Goal: Information Seeking & Learning: Learn about a topic

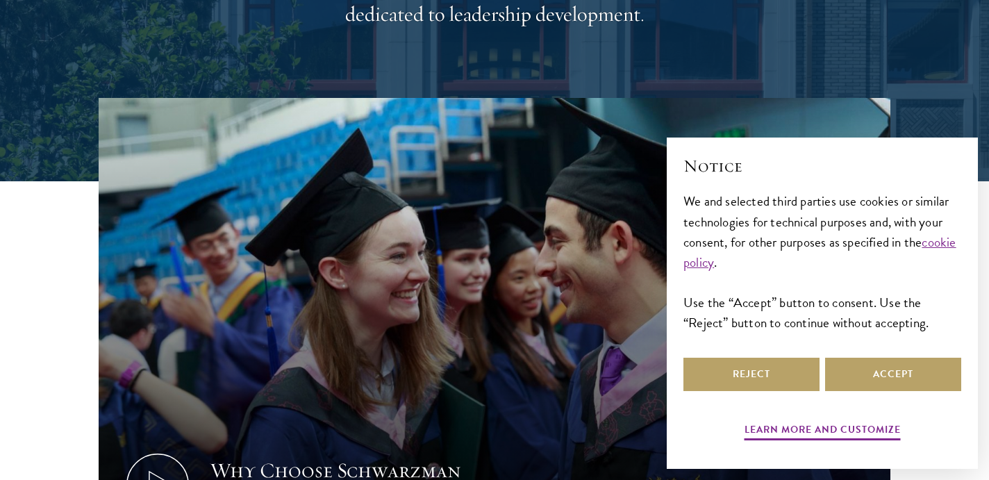
scroll to position [747, 0]
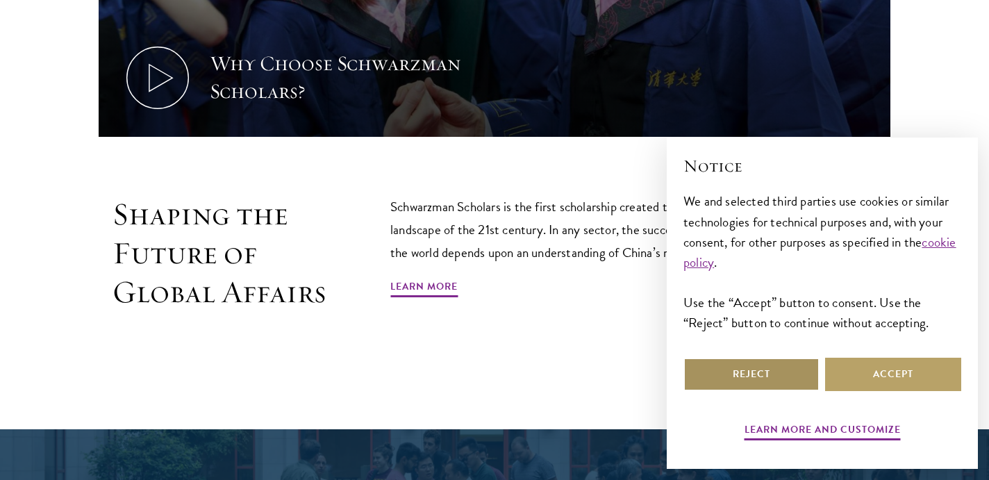
click at [757, 385] on button "Reject" at bounding box center [751, 374] width 136 height 33
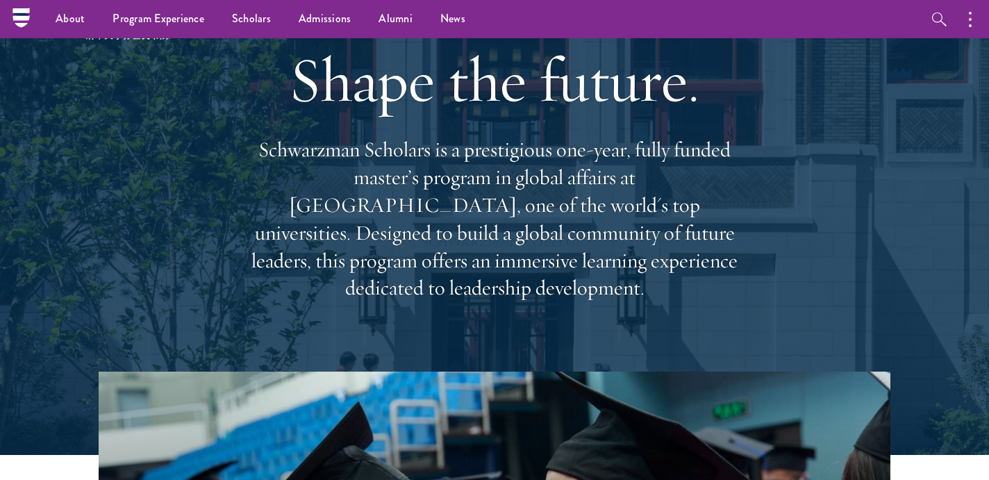
scroll to position [0, 0]
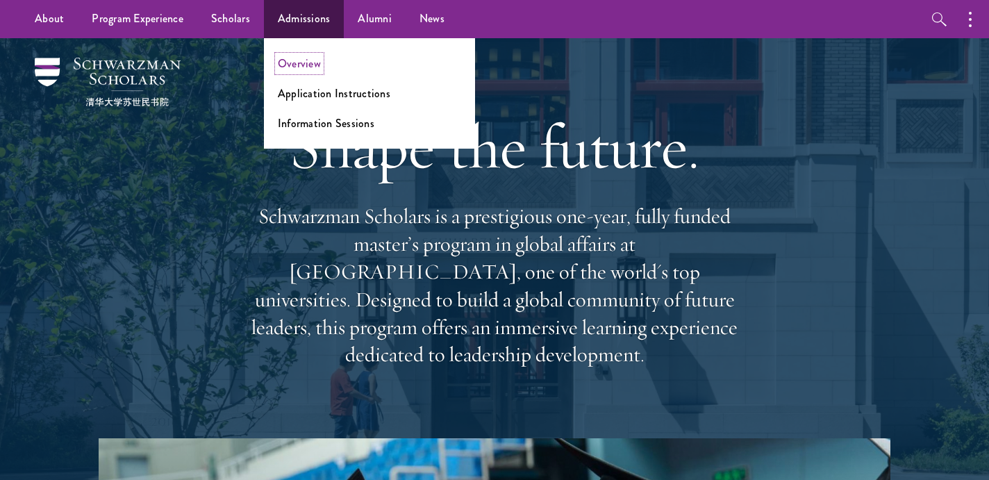
click at [298, 69] on link "Overview" at bounding box center [299, 64] width 43 height 16
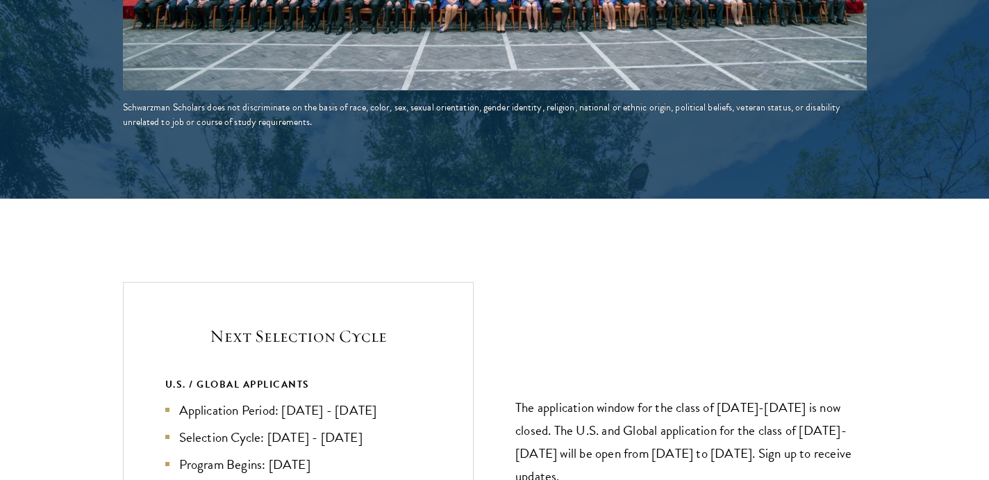
scroll to position [3001, 0]
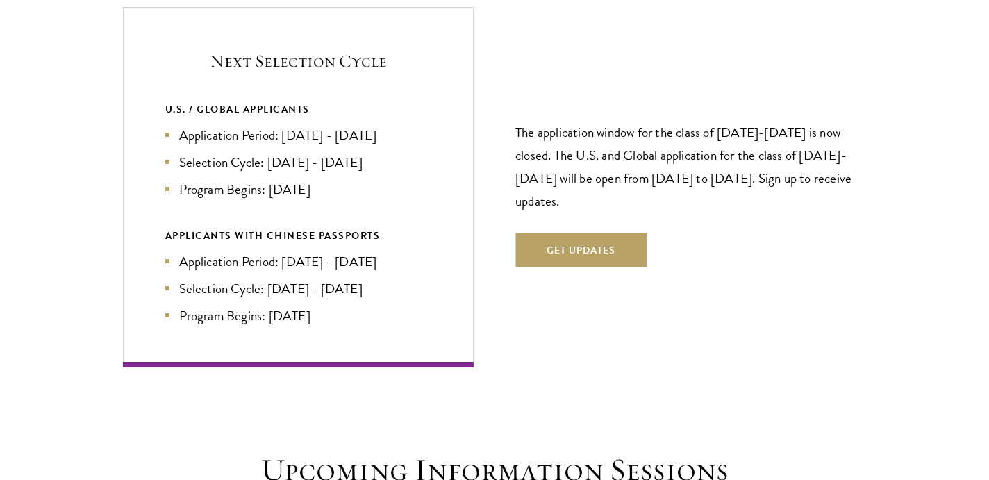
click at [94, 179] on section "Next Selection Cycle U.S. / GLOBAL APPLICANTS Application Period: [DATE] - [DAT…" at bounding box center [494, 187] width 989 height 360
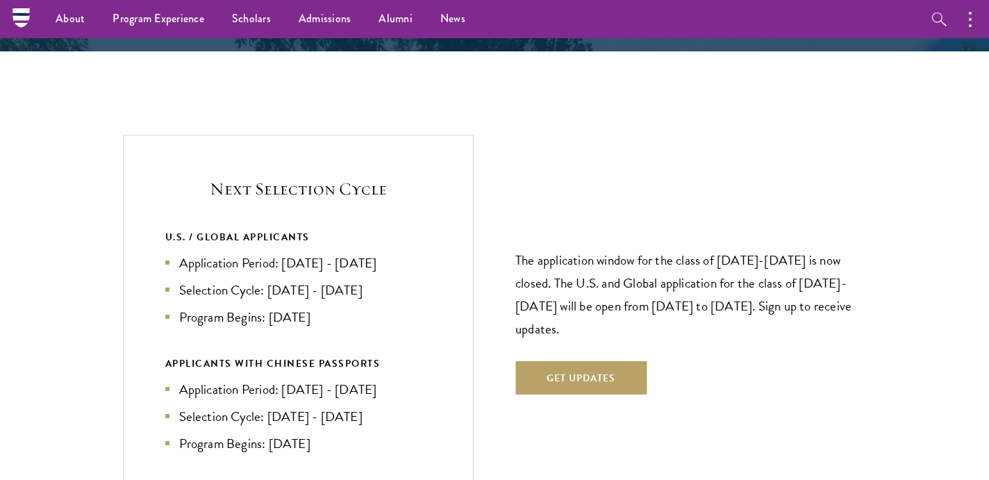
scroll to position [2870, 0]
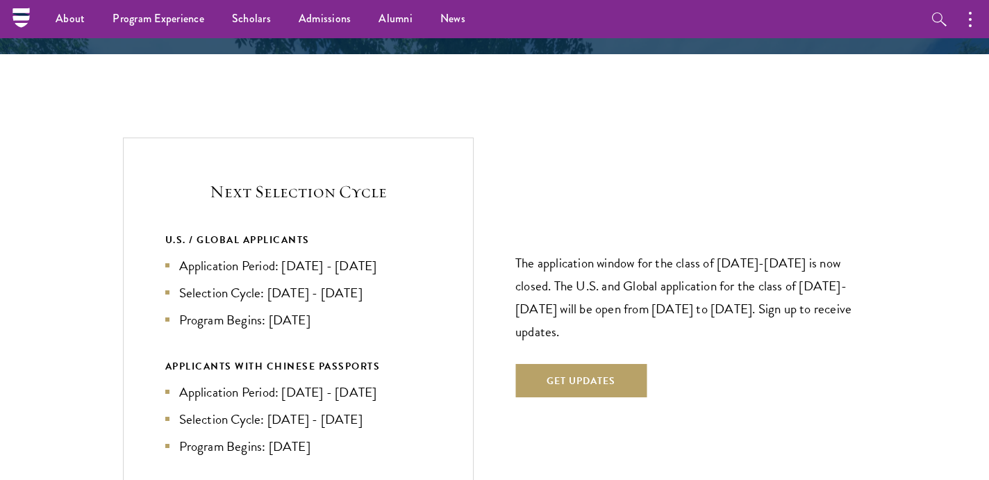
click at [620, 197] on div "The application window for the class of [DATE]-[DATE] is now closed. The U.S. a…" at bounding box center [690, 318] width 351 height 242
